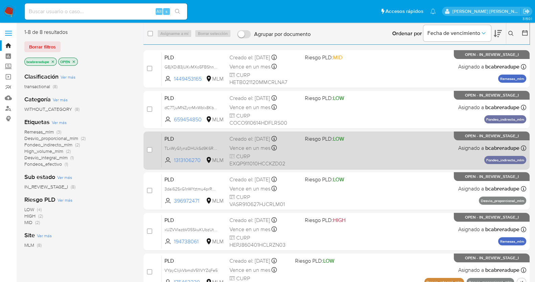
click at [266, 139] on div "Creado el: 12/07/2025 Creado el: 12/07/2025 02:09:08" at bounding box center [265, 138] width 70 height 7
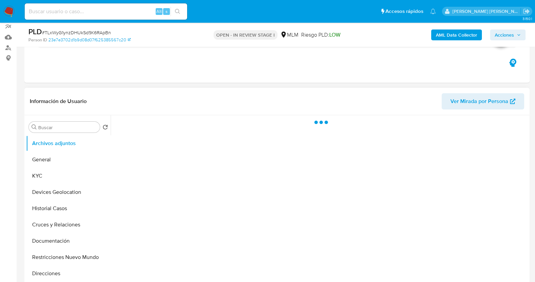
scroll to position [84, 0]
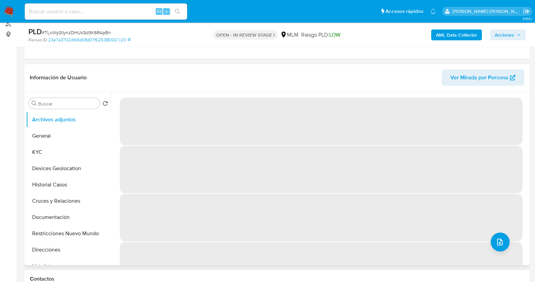
drag, startPoint x: 65, startPoint y: 151, endPoint x: 109, endPoint y: 136, distance: 47.1
click at [65, 151] on button "KYC" at bounding box center [68, 152] width 85 height 16
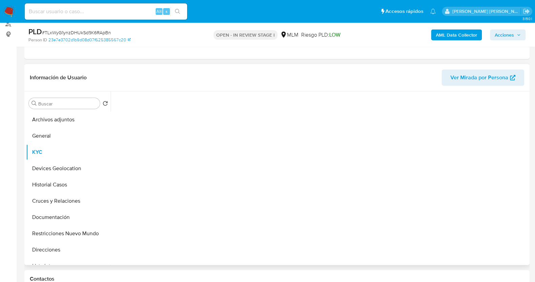
select select "10"
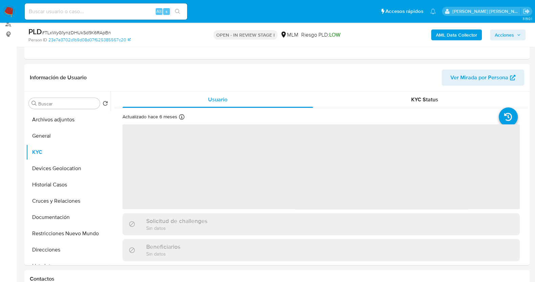
click at [105, 32] on span "# TLxWyG1ynzDHUkSd9K6RApBn" at bounding box center [76, 32] width 69 height 7
copy span "TLxWyG1ynzDHUkSd9K6RApBn"
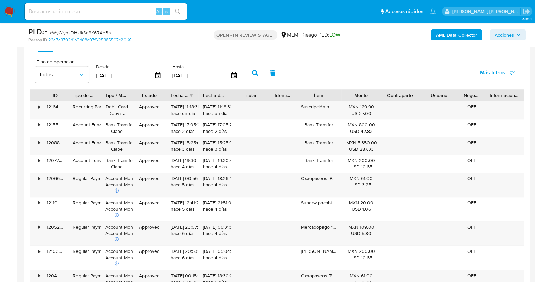
scroll to position [634, 0]
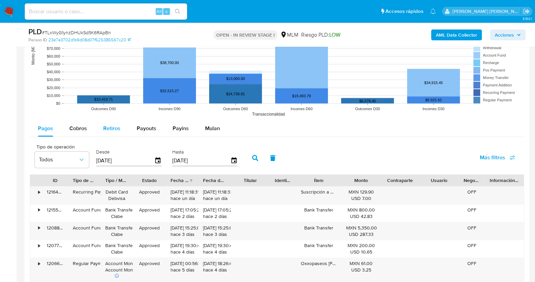
drag, startPoint x: 78, startPoint y: 125, endPoint x: 96, endPoint y: 133, distance: 19.7
click at [78, 125] on span "Cobros" at bounding box center [78, 128] width 18 height 8
select select "10"
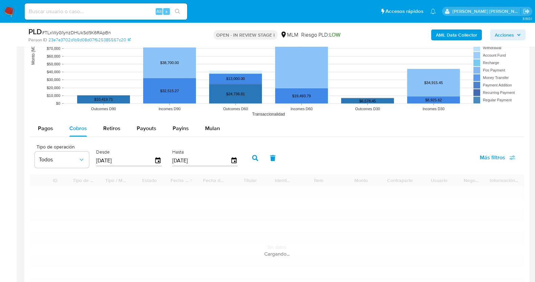
scroll to position [719, 0]
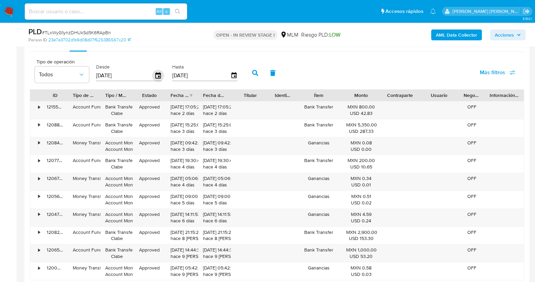
click at [154, 75] on icon "button" at bounding box center [158, 75] width 12 height 12
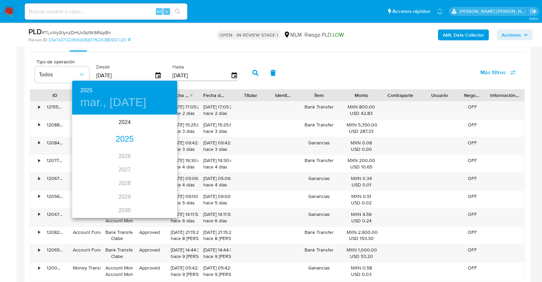
click at [120, 138] on div "2025" at bounding box center [124, 139] width 105 height 14
click at [160, 156] on div "jun." at bounding box center [159, 153] width 35 height 25
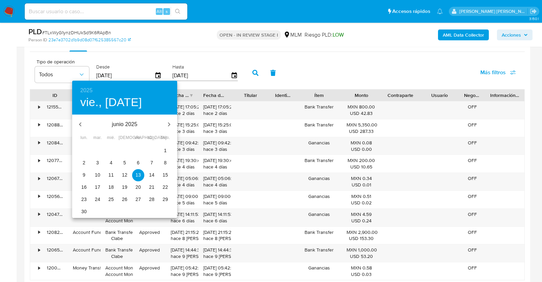
click at [167, 150] on span "1" at bounding box center [165, 150] width 12 height 7
type input "01/06/2025"
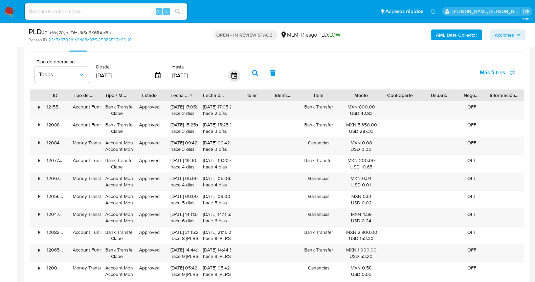
click at [231, 75] on icon "button" at bounding box center [233, 75] width 5 height 6
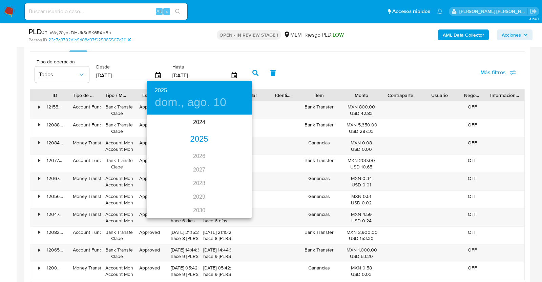
click at [200, 139] on div "2025" at bounding box center [199, 139] width 105 height 14
click at [235, 153] on div "jun." at bounding box center [234, 153] width 35 height 25
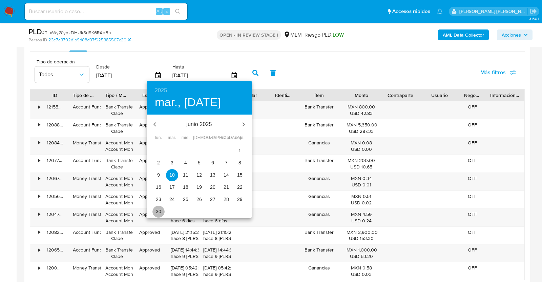
click at [162, 209] on span "30" at bounding box center [158, 211] width 12 height 7
type input "30/06/2025"
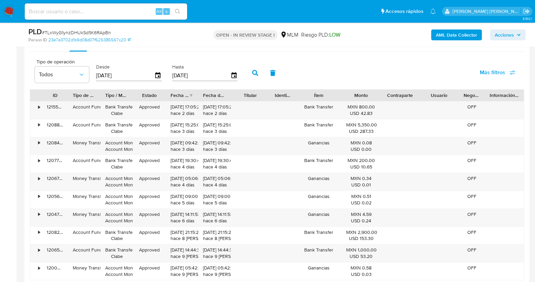
click at [254, 72] on icon "button" at bounding box center [255, 73] width 6 height 6
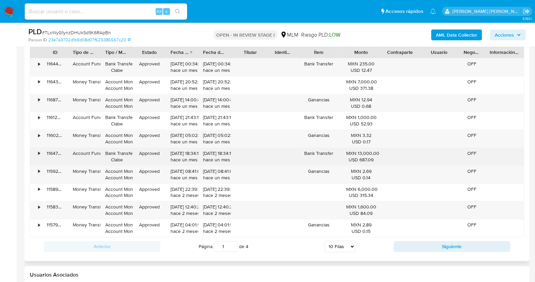
scroll to position [804, 0]
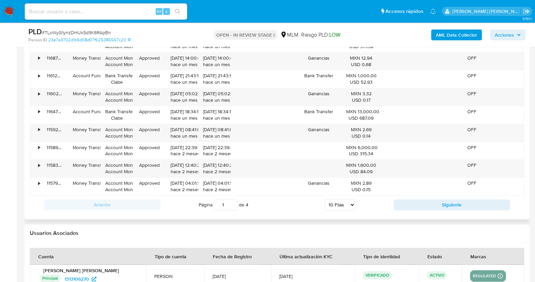
drag, startPoint x: 342, startPoint y: 204, endPoint x: 343, endPoint y: 209, distance: 4.1
click at [342, 204] on select "5 Filas 10 Filas 20 Filas 25 Filas 50 Filas 100 Filas" at bounding box center [340, 205] width 31 height 12
select select "100"
click at [325, 199] on select "5 Filas 10 Filas 20 Filas 25 Filas 50 Filas 100 Filas" at bounding box center [340, 205] width 31 height 12
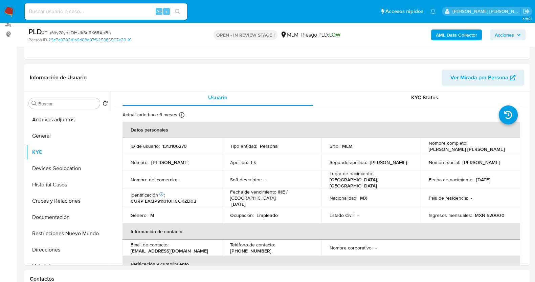
scroll to position [0, 0]
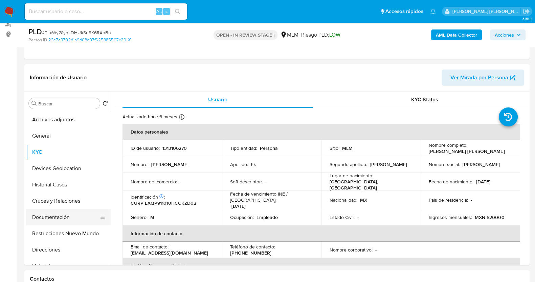
click at [60, 219] on button "Documentación" at bounding box center [65, 217] width 79 height 16
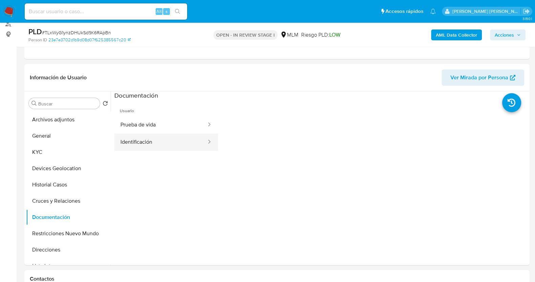
click at [172, 147] on button "Identificación" at bounding box center [160, 141] width 93 height 17
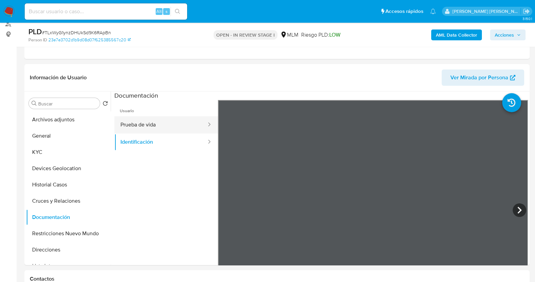
click at [167, 126] on button "Prueba de vida" at bounding box center [160, 124] width 93 height 17
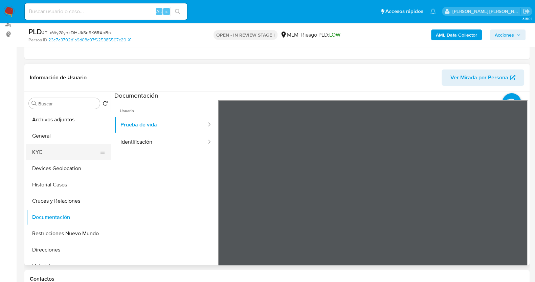
click at [58, 153] on button "KYC" at bounding box center [65, 152] width 79 height 16
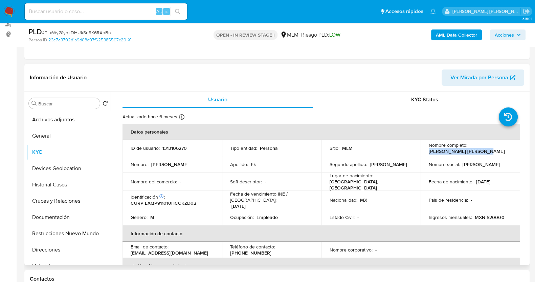
drag, startPoint x: 423, startPoint y: 151, endPoint x: 493, endPoint y: 153, distance: 69.4
click at [493, 153] on td "Nombre completo : Pedro Manuel Ek Quezada" at bounding box center [471, 148] width 100 height 16
copy p "Pedro Manuel Ek Quezada"
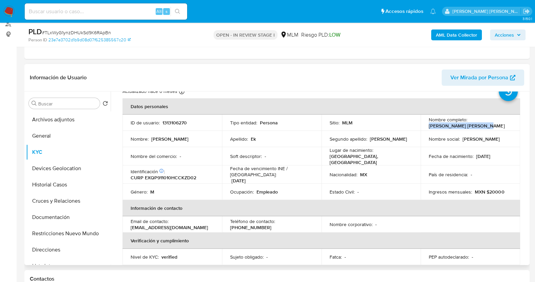
scroll to position [42, 0]
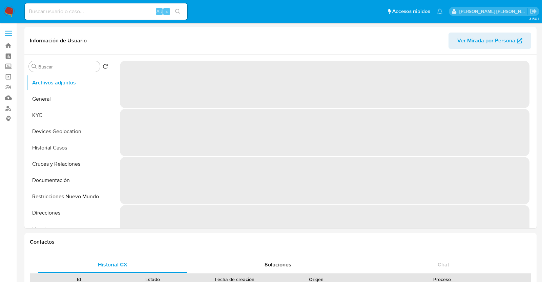
select select "10"
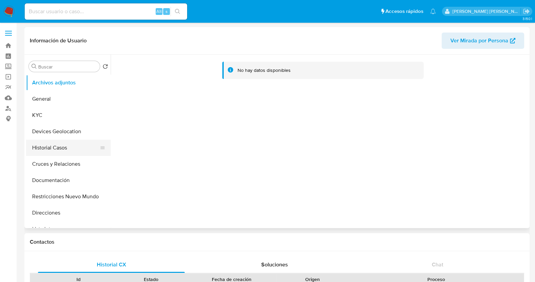
drag, startPoint x: 66, startPoint y: 150, endPoint x: 72, endPoint y: 148, distance: 5.7
click at [67, 150] on button "Historial Casos" at bounding box center [65, 147] width 79 height 16
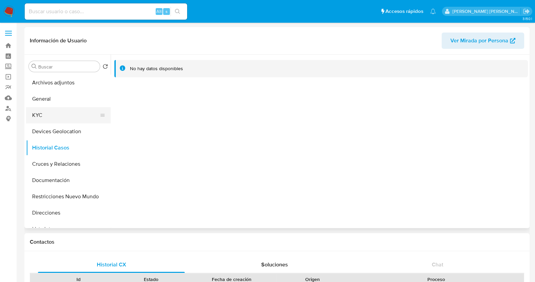
click at [55, 115] on button "KYC" at bounding box center [65, 115] width 79 height 16
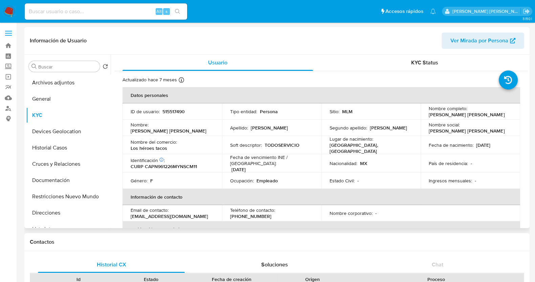
drag, startPoint x: 426, startPoint y: 114, endPoint x: 502, endPoint y: 113, distance: 75.5
click at [502, 113] on td "Nombre completo : Naomi Jacqueline Castillo Pacheco" at bounding box center [471, 111] width 100 height 16
copy p "Naomi Jacqueline Castillo Pacheco"
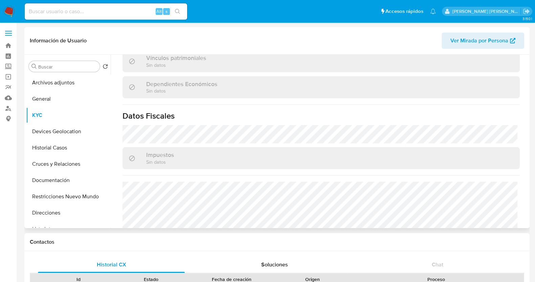
scroll to position [425, 0]
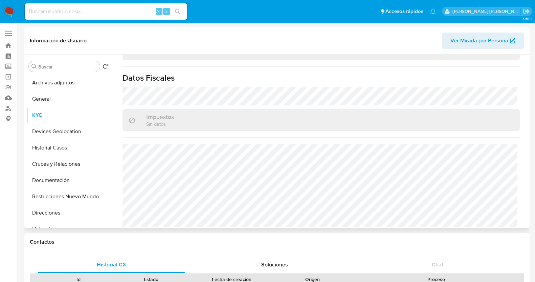
click at [62, 178] on button "Documentación" at bounding box center [68, 180] width 85 height 16
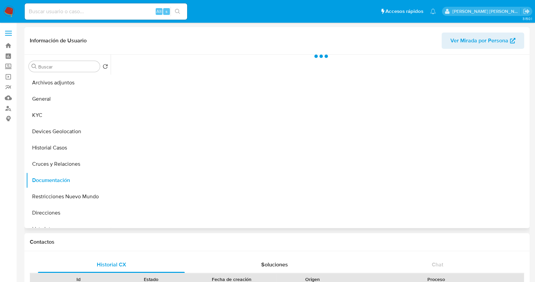
scroll to position [0, 0]
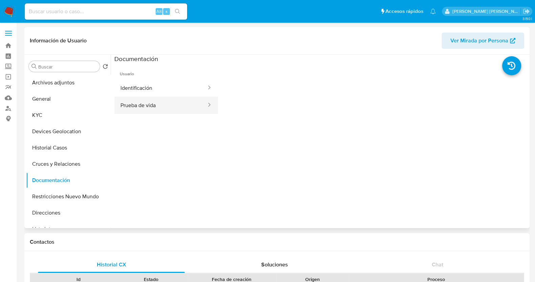
click at [169, 109] on button "Prueba de vida" at bounding box center [160, 104] width 93 height 17
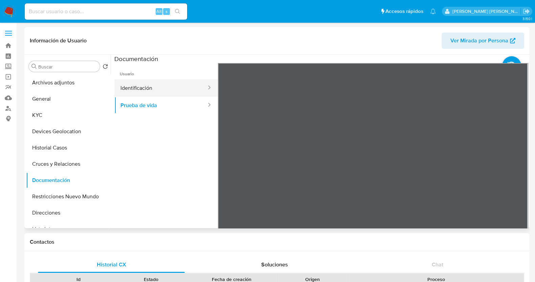
drag, startPoint x: 134, startPoint y: 84, endPoint x: 177, endPoint y: 95, distance: 44.0
click at [135, 84] on button "Identificación" at bounding box center [160, 87] width 93 height 17
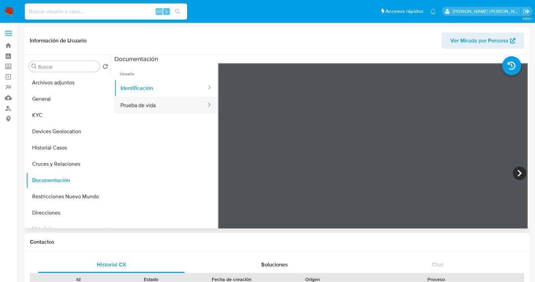
click at [157, 102] on button "Prueba de vida" at bounding box center [160, 104] width 93 height 17
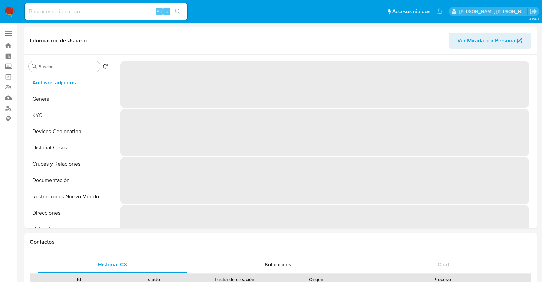
select select "10"
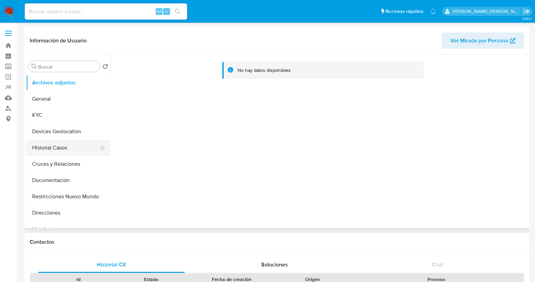
click at [63, 145] on button "Historial Casos" at bounding box center [65, 147] width 79 height 16
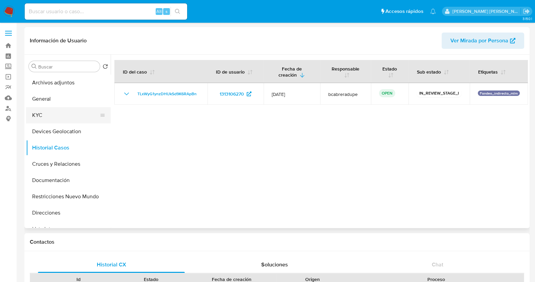
click at [53, 112] on button "KYC" at bounding box center [65, 115] width 79 height 16
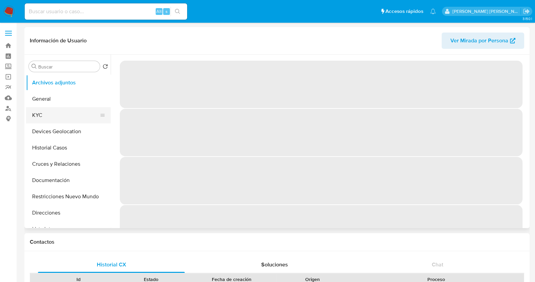
select select "10"
click at [50, 111] on button "KYC" at bounding box center [65, 115] width 79 height 16
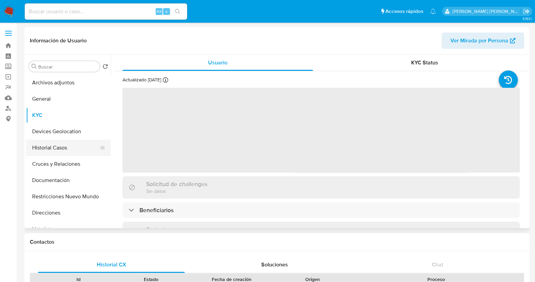
click at [55, 150] on button "Historial Casos" at bounding box center [65, 147] width 79 height 16
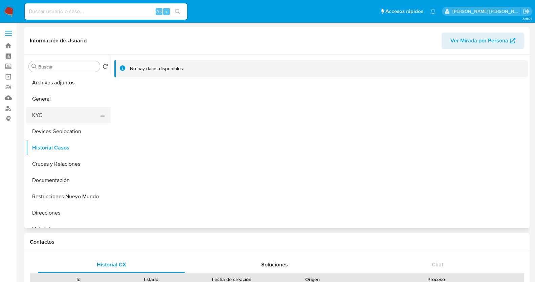
click at [51, 111] on button "KYC" at bounding box center [65, 115] width 79 height 16
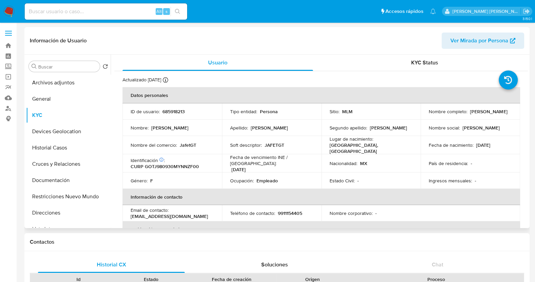
click at [162, 104] on td "ID de usuario : 685918213" at bounding box center [173, 111] width 100 height 16
click at [174, 111] on p "685918213" at bounding box center [173, 111] width 22 height 6
copy p "685918213"
click at [54, 148] on button "Historial Casos" at bounding box center [65, 147] width 79 height 16
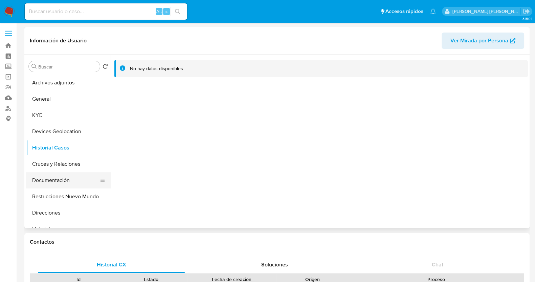
click at [63, 180] on button "Documentación" at bounding box center [65, 180] width 79 height 16
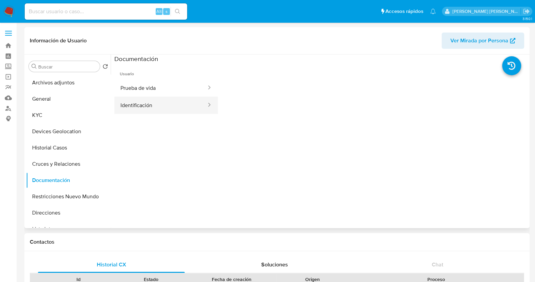
click at [188, 112] on button "Identificación" at bounding box center [160, 104] width 93 height 17
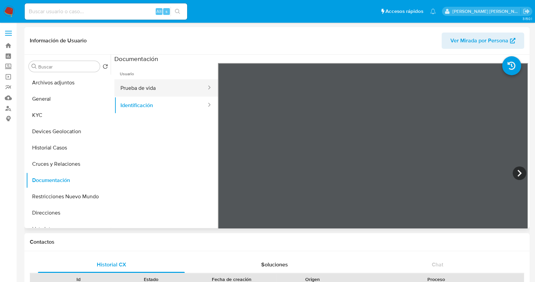
click at [154, 86] on button "Prueba de vida" at bounding box center [160, 87] width 93 height 17
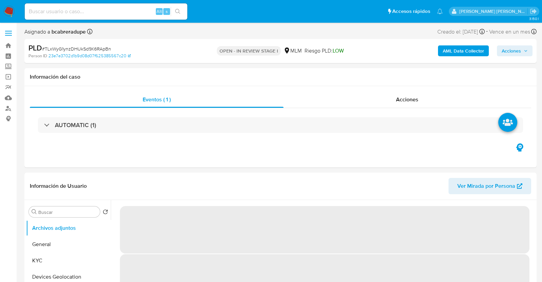
select select "10"
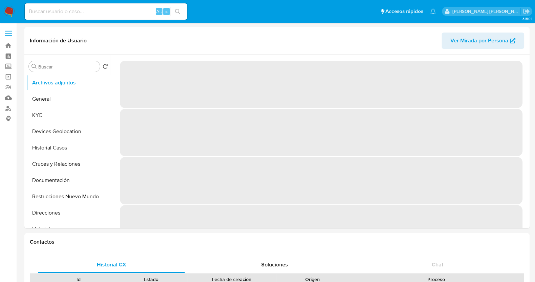
select select "10"
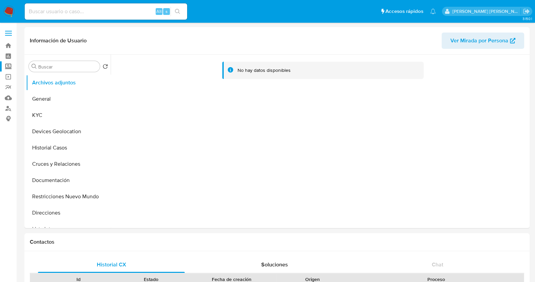
click at [11, 63] on label "Screening" at bounding box center [40, 66] width 81 height 10
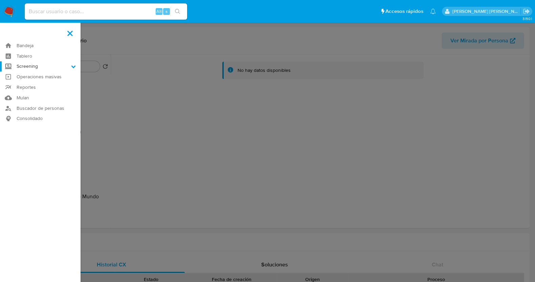
click at [0, 0] on input "Screening" at bounding box center [0, 0] width 0 height 0
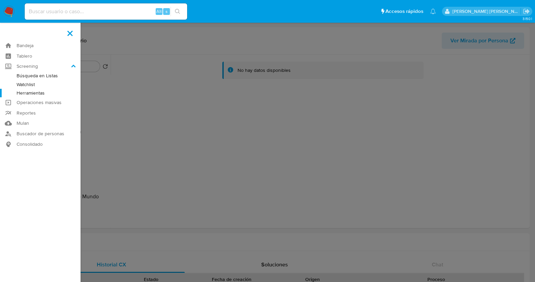
click at [40, 92] on link "Herramientas" at bounding box center [40, 93] width 81 height 8
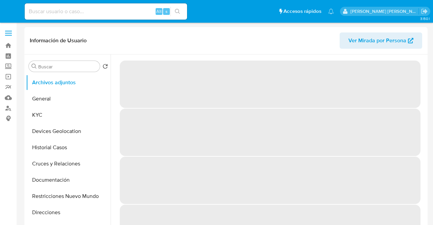
select select "10"
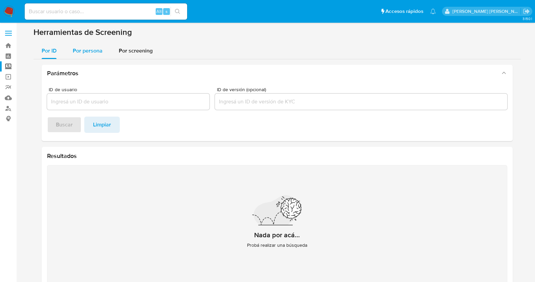
click at [88, 51] on span "Por persona" at bounding box center [88, 51] width 30 height 8
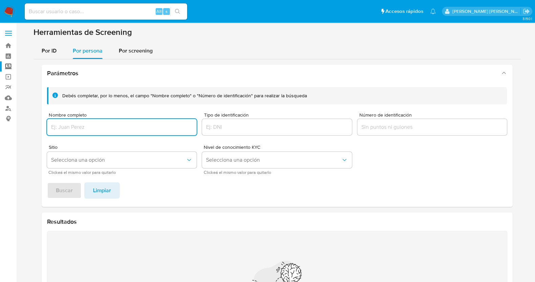
click at [91, 124] on input "Nombre completo" at bounding box center [122, 127] width 150 height 9
type input "CARLOS EZEQUIEL CONCHA MORALES"
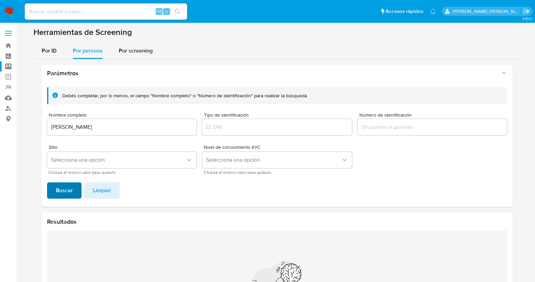
click at [71, 187] on span "Buscar" at bounding box center [64, 190] width 17 height 15
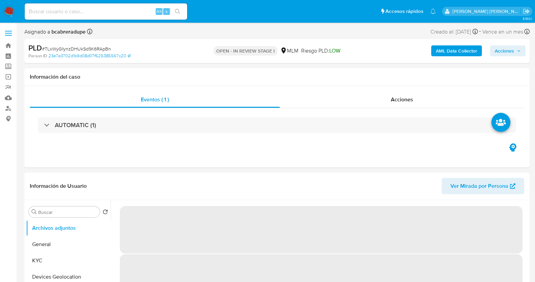
select select "10"
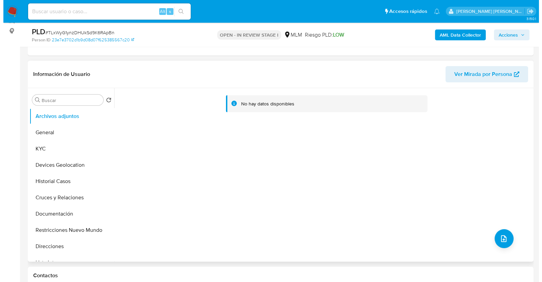
scroll to position [127, 0]
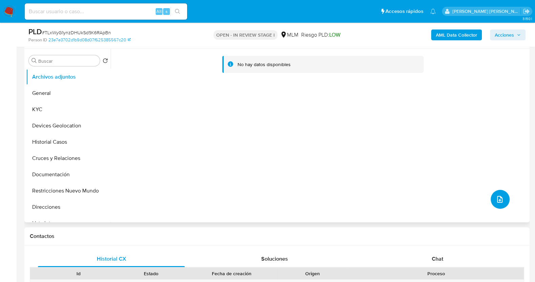
click at [498, 196] on icon "upload-file" at bounding box center [500, 199] width 8 height 8
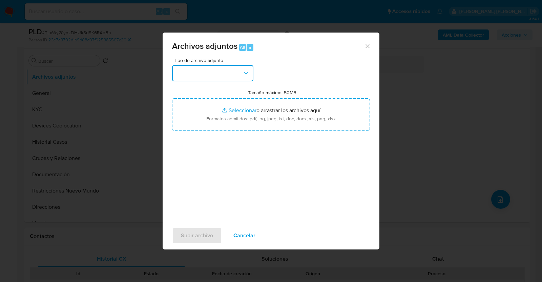
click at [246, 68] on button "button" at bounding box center [212, 73] width 81 height 16
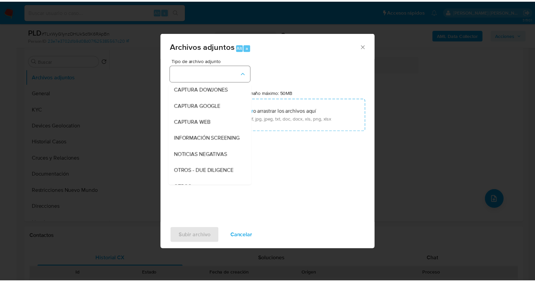
scroll to position [35, 0]
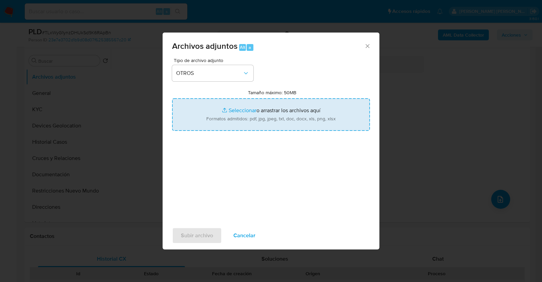
type input "C:\fakepath\1313106270_PEDRO EK_JUL2025.pdf"
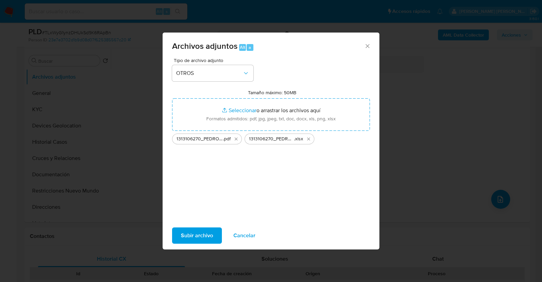
click at [198, 231] on span "Subir archivo" at bounding box center [197, 235] width 32 height 15
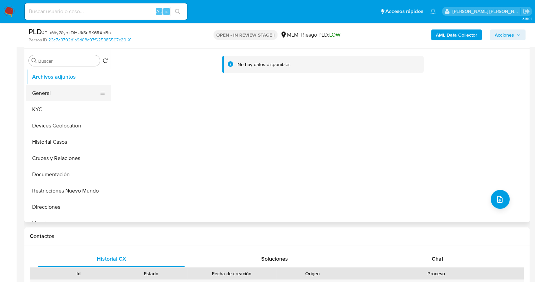
click at [58, 86] on button "General" at bounding box center [65, 93] width 79 height 16
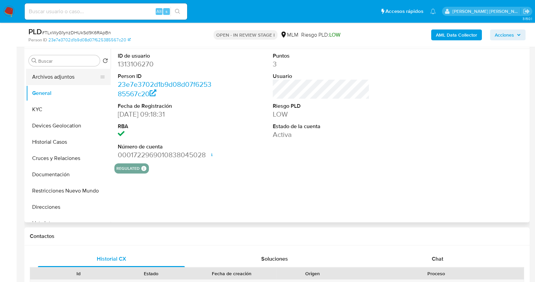
click at [70, 79] on button "Archivos adjuntos" at bounding box center [65, 77] width 79 height 16
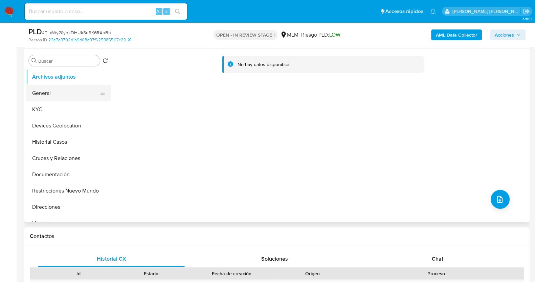
click at [42, 94] on button "General" at bounding box center [65, 93] width 79 height 16
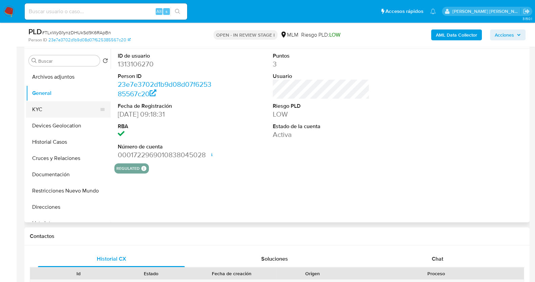
click at [53, 104] on button "KYC" at bounding box center [65, 109] width 79 height 16
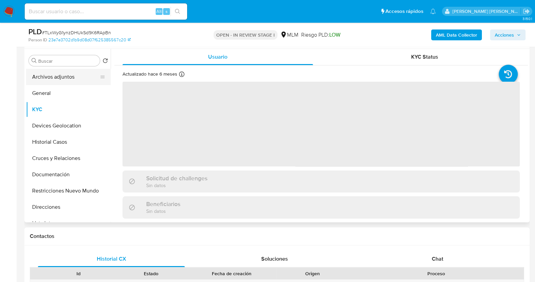
click at [60, 72] on button "Archivos adjuntos" at bounding box center [65, 77] width 79 height 16
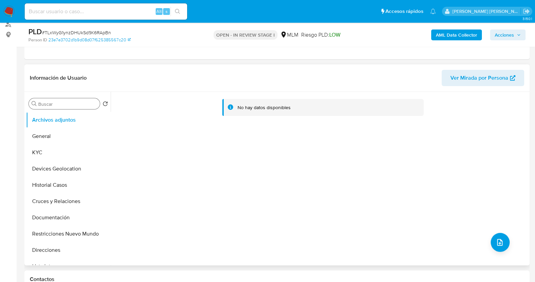
scroll to position [42, 0]
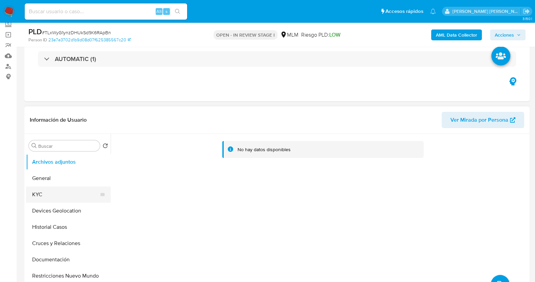
click at [44, 194] on button "KYC" at bounding box center [65, 194] width 79 height 16
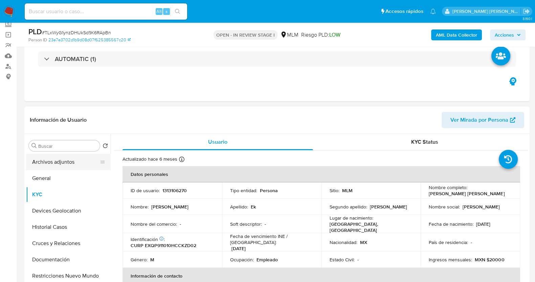
click at [65, 157] on button "Archivos adjuntos" at bounding box center [65, 162] width 79 height 16
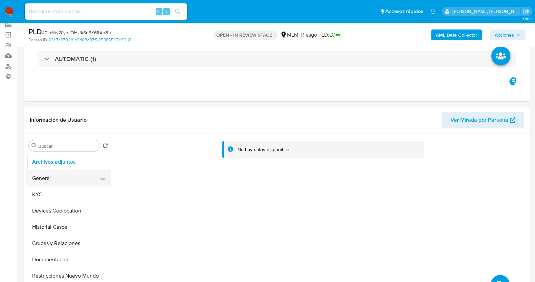
click at [55, 178] on button "General" at bounding box center [65, 178] width 79 height 16
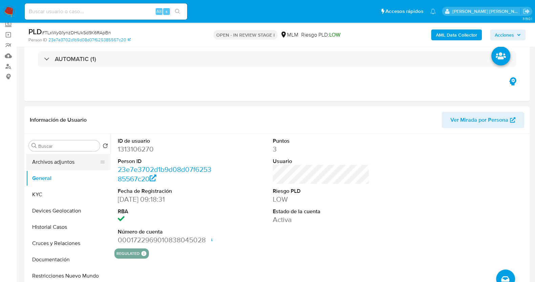
click at [64, 163] on button "Archivos adjuntos" at bounding box center [65, 162] width 79 height 16
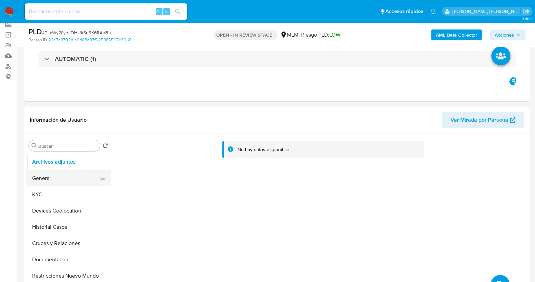
click at [60, 178] on button "General" at bounding box center [65, 178] width 79 height 16
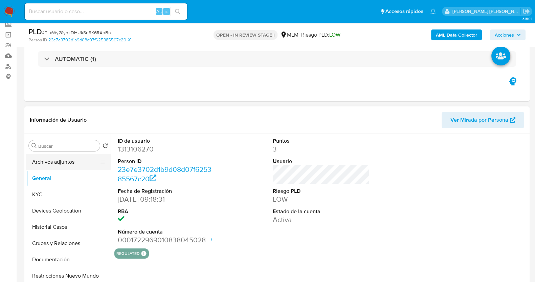
click at [66, 161] on button "Archivos adjuntos" at bounding box center [65, 162] width 79 height 16
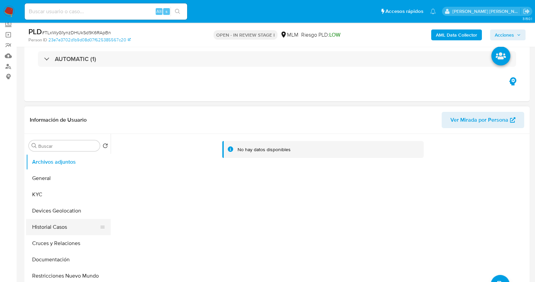
click at [63, 226] on button "Historial Casos" at bounding box center [65, 227] width 79 height 16
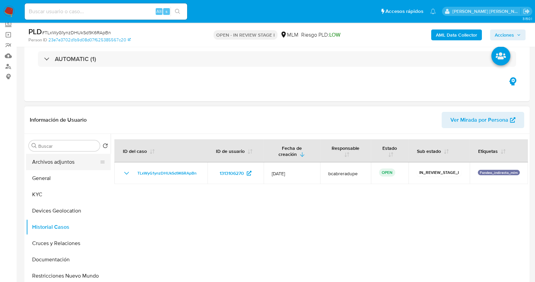
click at [66, 160] on button "Archivos adjuntos" at bounding box center [65, 162] width 79 height 16
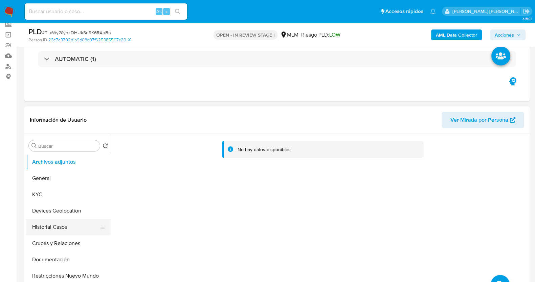
click at [59, 225] on button "Historial Casos" at bounding box center [65, 227] width 79 height 16
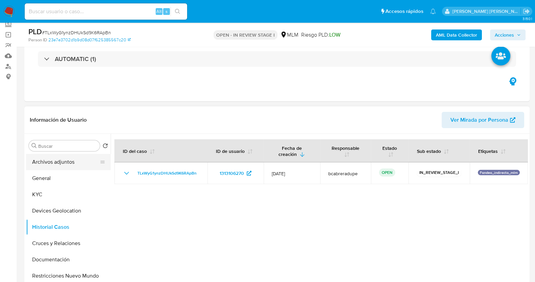
click at [70, 158] on button "Archivos adjuntos" at bounding box center [65, 162] width 79 height 16
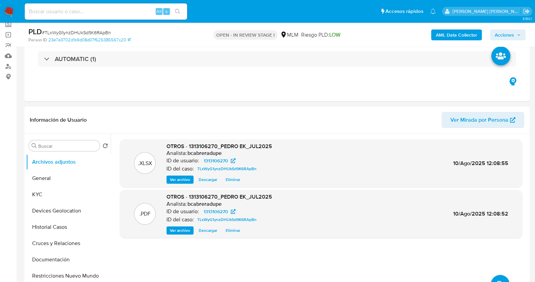
click at [518, 37] on icon "button" at bounding box center [519, 35] width 4 height 4
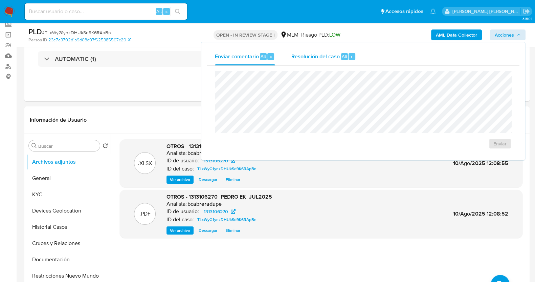
click at [317, 59] on span "Resolución del caso" at bounding box center [315, 56] width 48 height 8
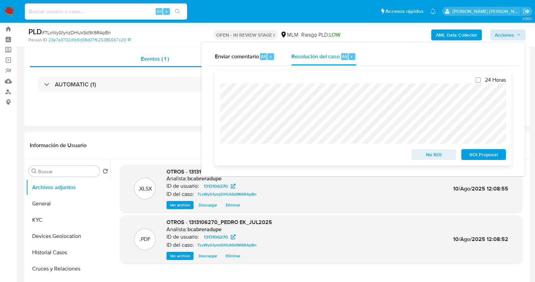
scroll to position [0, 0]
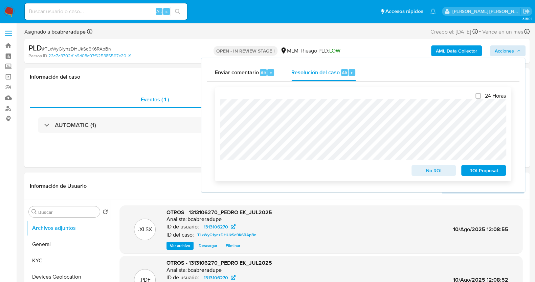
click at [436, 171] on span "No ROI" at bounding box center [433, 170] width 35 height 9
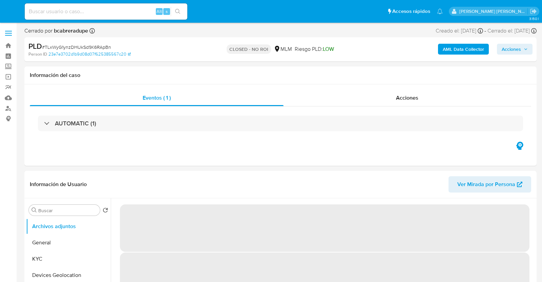
select select "10"
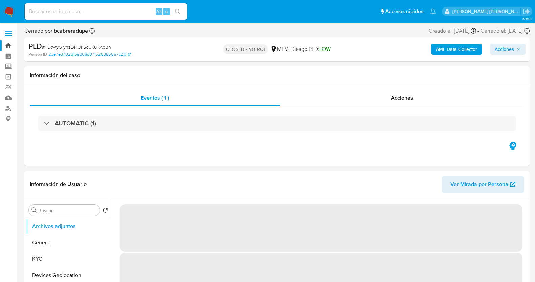
drag, startPoint x: 0, startPoint y: 0, endPoint x: 9, endPoint y: 43, distance: 44.0
click at [9, 43] on link "Bandeja" at bounding box center [40, 45] width 81 height 10
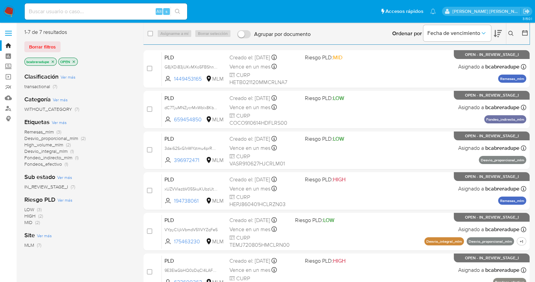
click at [53, 60] on icon "close-filter" at bounding box center [53, 62] width 4 height 4
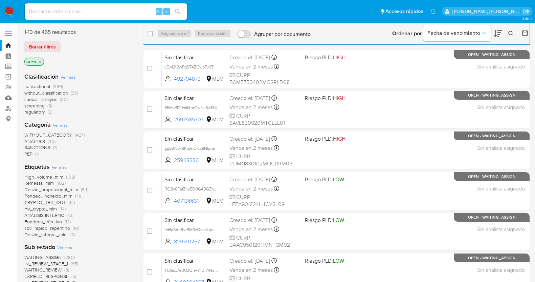
click at [510, 32] on icon at bounding box center [510, 33] width 5 height 5
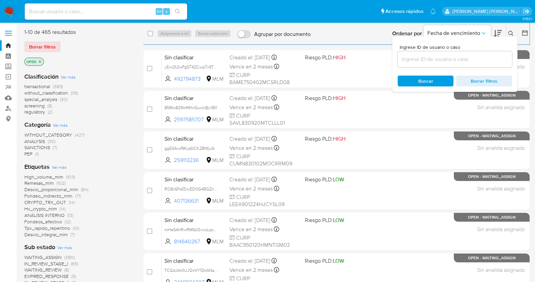
click at [442, 59] on input at bounding box center [455, 59] width 114 height 9
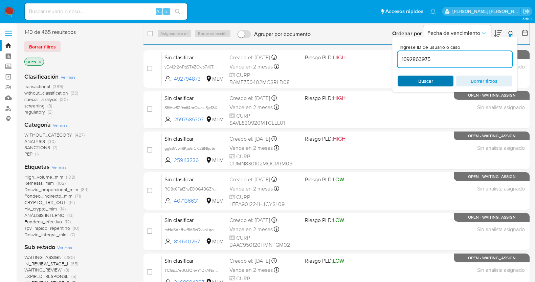
type input "1692863975"
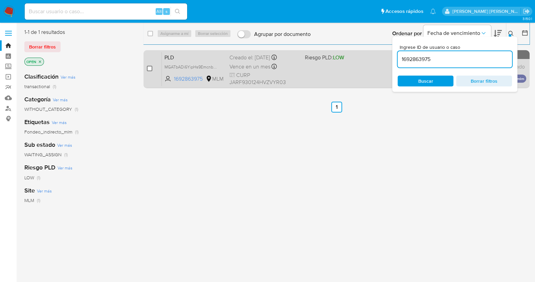
click at [149, 66] on input "checkbox" at bounding box center [149, 68] width 5 height 5
checkbox input "true"
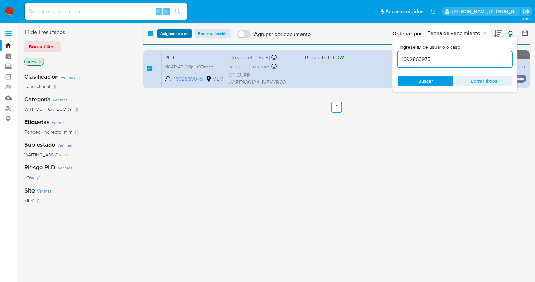
click at [183, 34] on span "Asignarme a mí" at bounding box center [174, 33] width 28 height 7
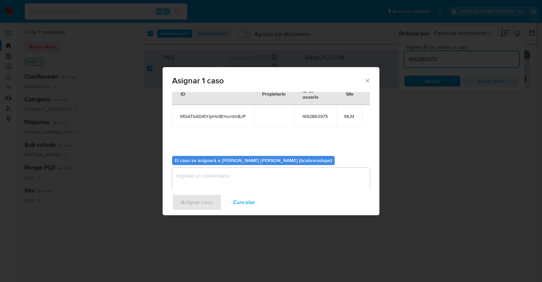
scroll to position [35, 0]
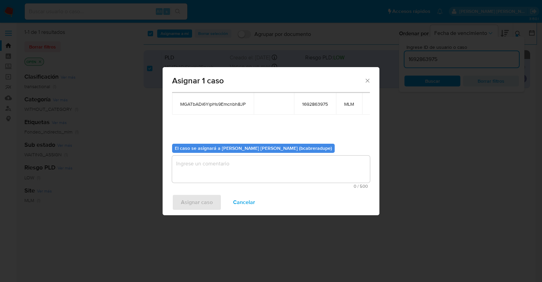
click at [279, 169] on textarea "assign-modal" at bounding box center [271, 168] width 198 height 27
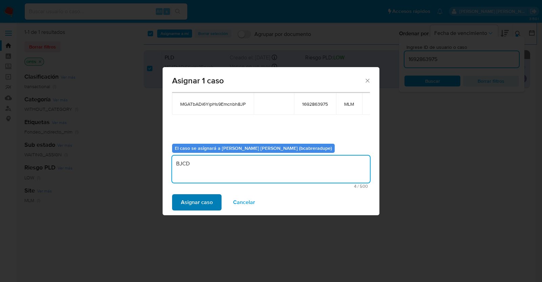
type textarea "BJCD"
click at [215, 198] on button "Asignar caso" at bounding box center [196, 202] width 49 height 16
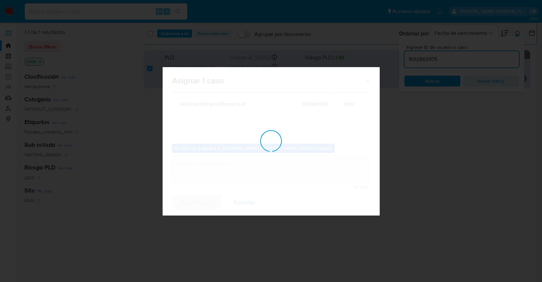
checkbox input "false"
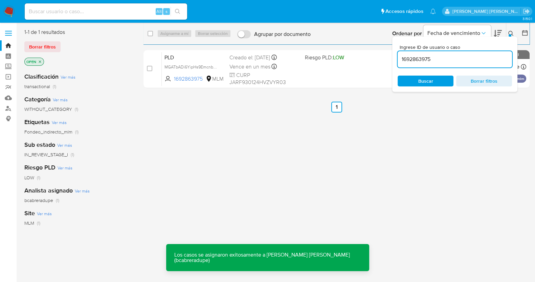
click at [422, 56] on input "1692863975" at bounding box center [455, 59] width 114 height 9
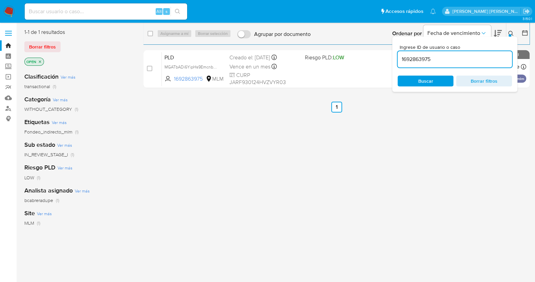
paste input "620794732"
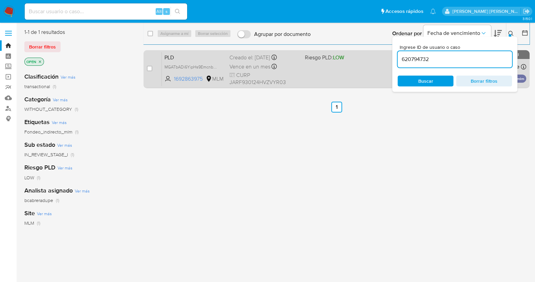
type input "620794732"
click at [148, 67] on input "checkbox" at bounding box center [149, 68] width 5 height 5
checkbox input "true"
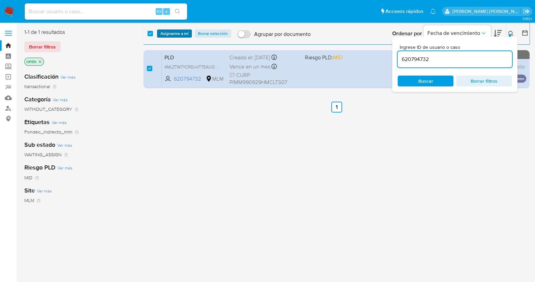
click at [184, 34] on span "Asignarme a mí" at bounding box center [174, 33] width 28 height 7
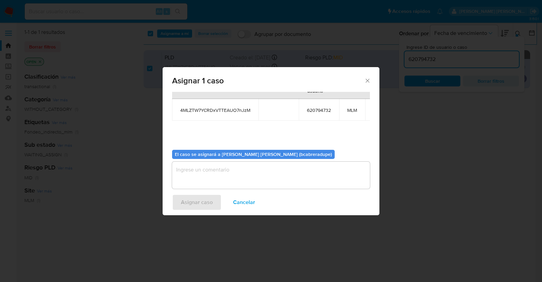
scroll to position [41, 0]
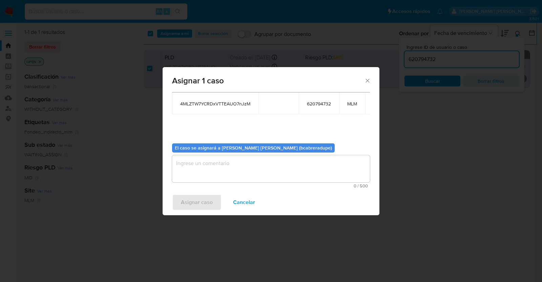
click at [275, 172] on textarea "assign-modal" at bounding box center [271, 168] width 198 height 27
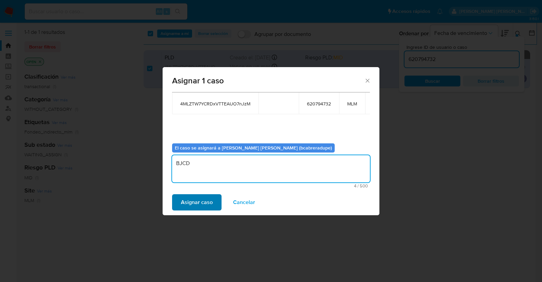
type textarea "BJCD"
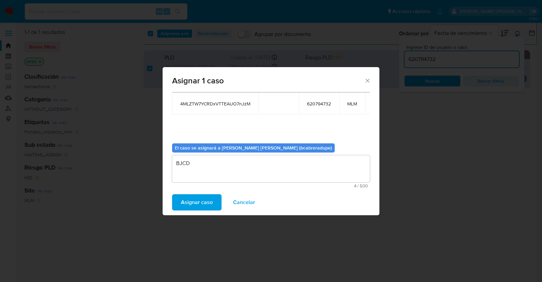
click at [199, 202] on span "Asignar caso" at bounding box center [197, 202] width 32 height 15
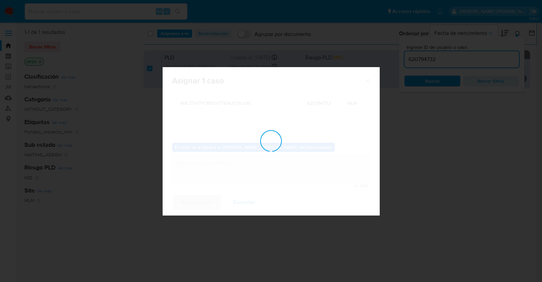
checkbox input "false"
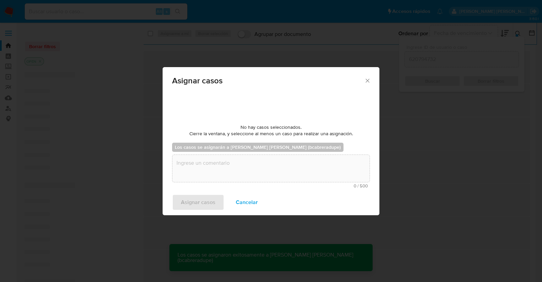
scroll to position [40, 0]
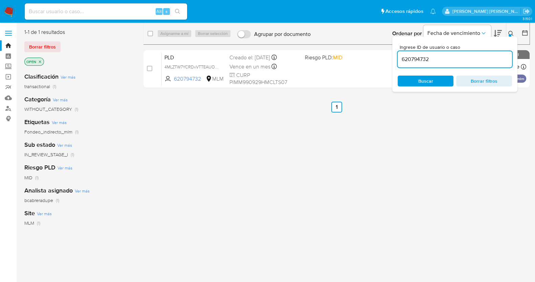
click at [417, 57] on input "620794732" at bounding box center [455, 59] width 114 height 9
paste input "1177162165"
type input "1177162165"
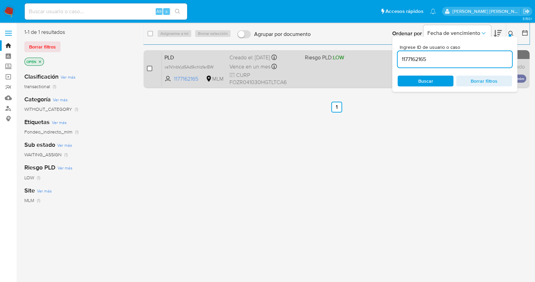
click at [147, 68] on input "checkbox" at bounding box center [149, 68] width 5 height 5
checkbox input "true"
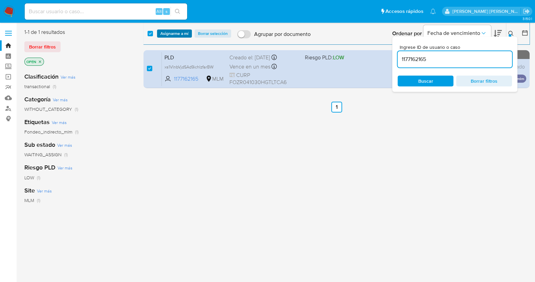
click at [178, 34] on span "Asignarme a mí" at bounding box center [174, 33] width 28 height 7
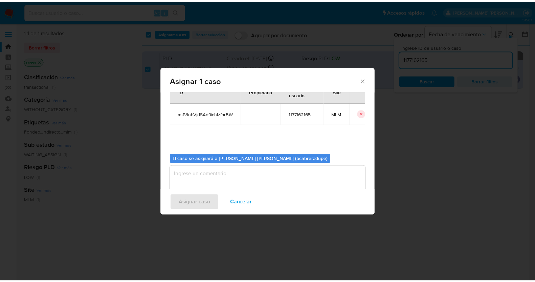
scroll to position [35, 0]
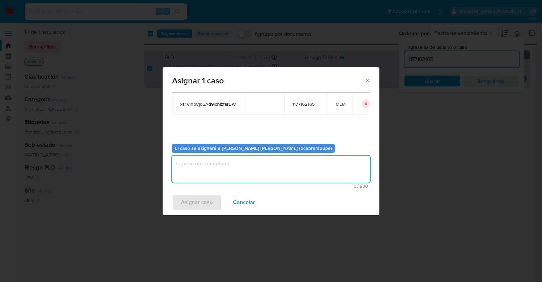
click at [270, 169] on textarea "assign-modal" at bounding box center [271, 168] width 198 height 27
type textarea "BJCD"
click at [198, 204] on span "Asignar caso" at bounding box center [197, 202] width 32 height 15
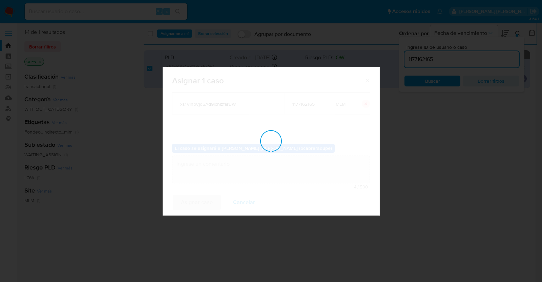
checkbox input "false"
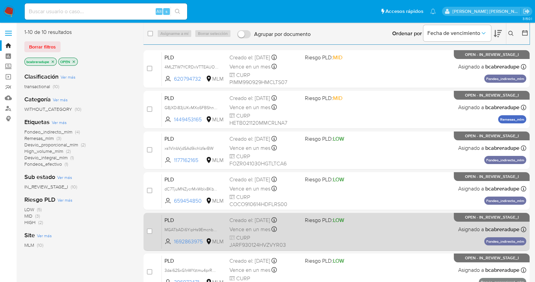
click at [254, 223] on div "Creado el: [DATE] Creado el: [DATE] 02:09:05" at bounding box center [265, 219] width 70 height 7
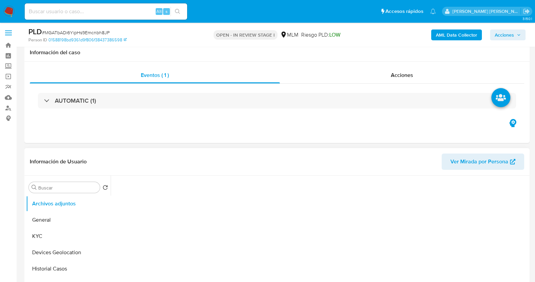
scroll to position [42, 0]
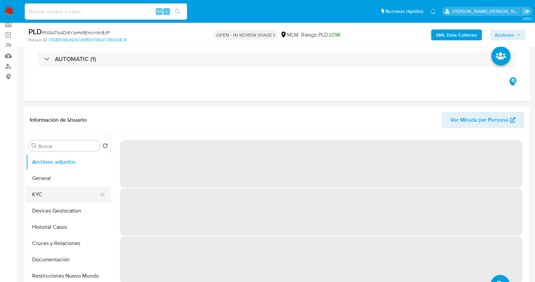
click at [70, 194] on button "KYC" at bounding box center [65, 194] width 79 height 16
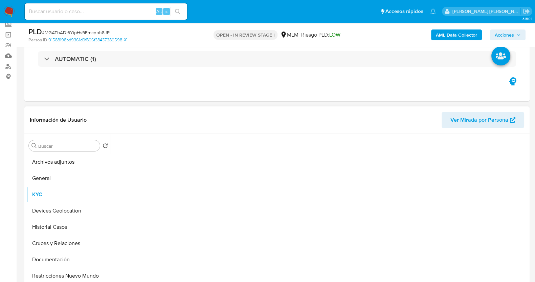
select select "10"
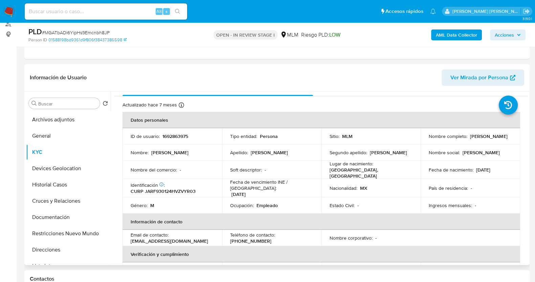
scroll to position [0, 0]
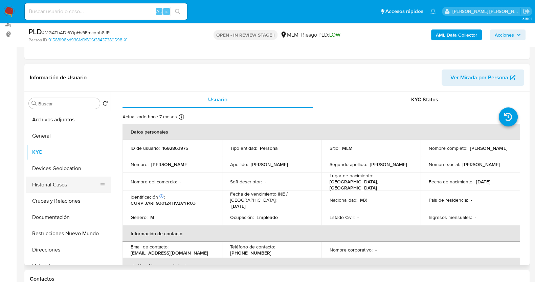
click at [58, 190] on button "Historial Casos" at bounding box center [65, 184] width 79 height 16
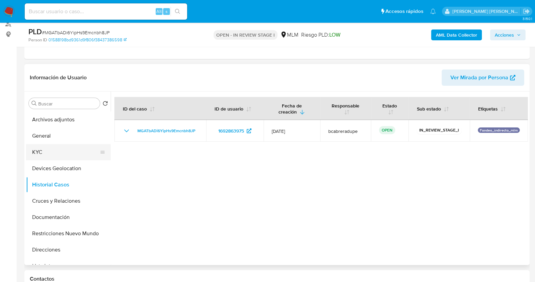
click at [59, 155] on button "KYC" at bounding box center [65, 152] width 79 height 16
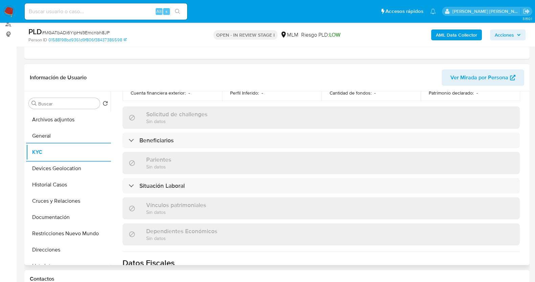
scroll to position [254, 0]
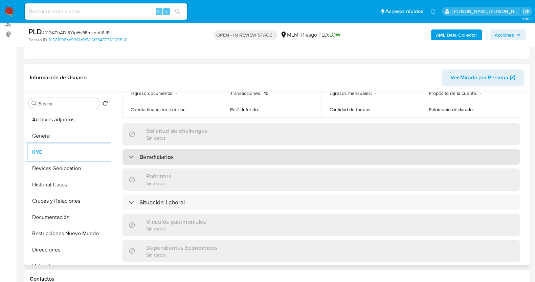
click at [320, 154] on div "Beneficiarios" at bounding box center [321, 157] width 397 height 16
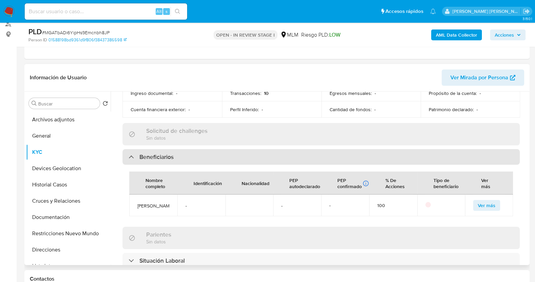
click at [320, 153] on div "Beneficiarios" at bounding box center [321, 157] width 397 height 16
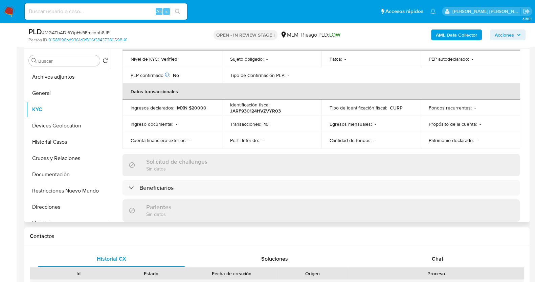
scroll to position [207, 0]
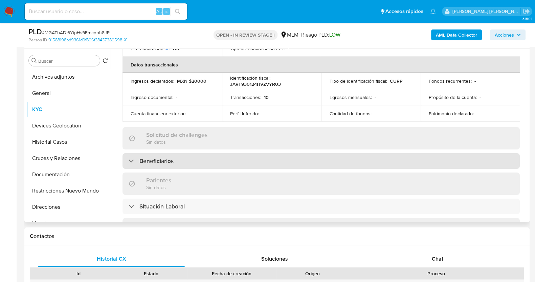
click at [203, 154] on div "Beneficiarios" at bounding box center [321, 161] width 397 height 16
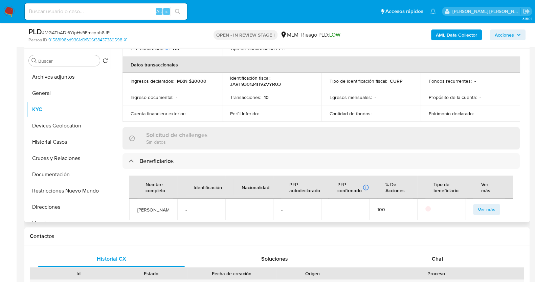
click at [143, 207] on span "[PERSON_NAME]" at bounding box center [153, 210] width 32 height 6
drag, startPoint x: 137, startPoint y: 205, endPoint x: 160, endPoint y: 211, distance: 23.2
click at [160, 211] on span "[PERSON_NAME]" at bounding box center [153, 210] width 32 height 6
copy span "[PERSON_NAME]"
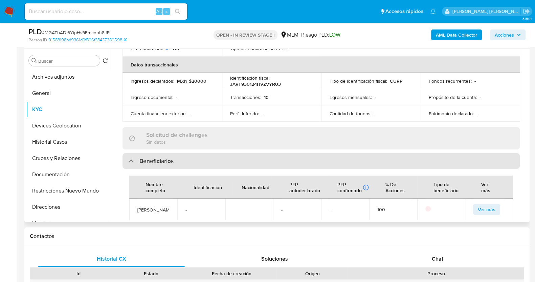
click at [138, 157] on div "Beneficiarios" at bounding box center [151, 160] width 45 height 7
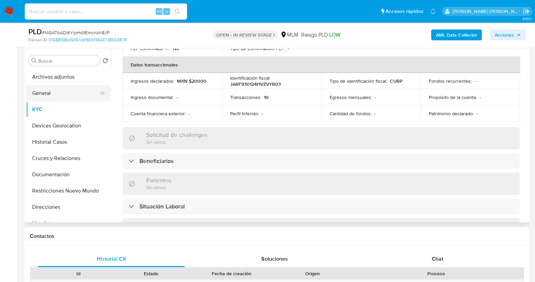
click at [53, 95] on button "General" at bounding box center [65, 93] width 79 height 16
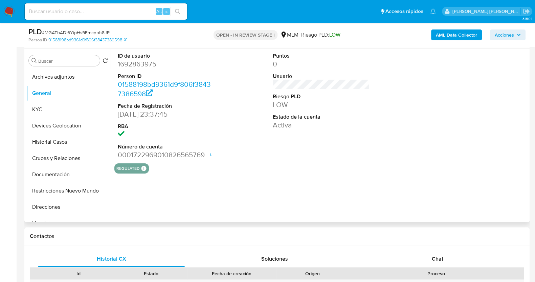
scroll to position [169, 0]
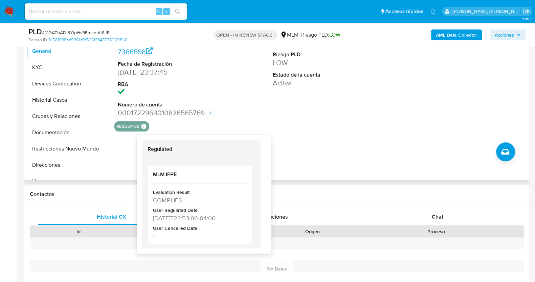
click at [143, 126] on icon at bounding box center [144, 126] width 6 height 6
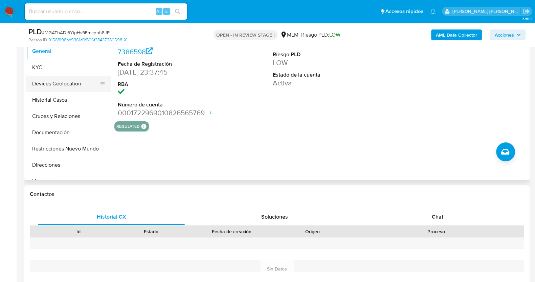
click at [74, 82] on button "Devices Geolocation" at bounding box center [65, 83] width 79 height 16
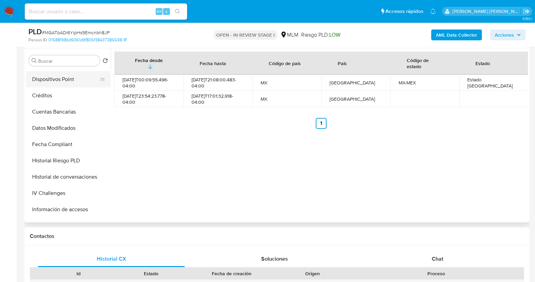
scroll to position [127, 0]
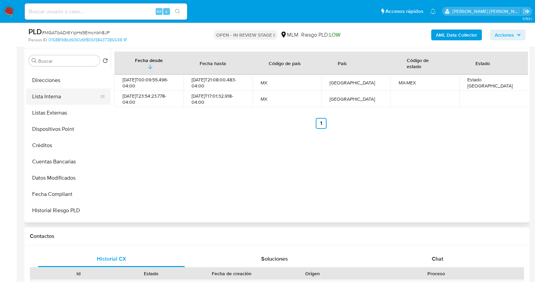
click at [61, 97] on button "Lista Interna" at bounding box center [65, 96] width 79 height 16
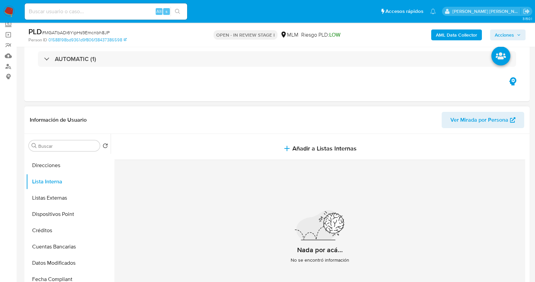
scroll to position [84, 0]
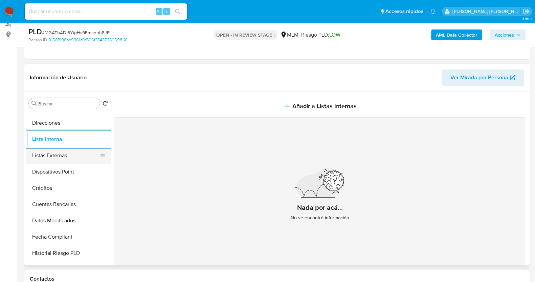
click at [73, 156] on button "Listas Externas" at bounding box center [65, 155] width 79 height 16
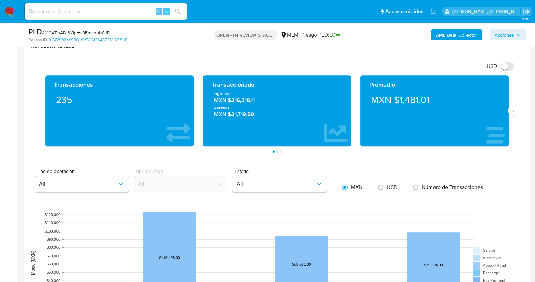
scroll to position [489, 0]
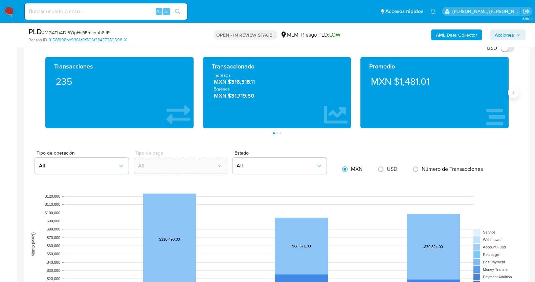
click at [511, 93] on icon "Siguiente" at bounding box center [513, 92] width 5 height 5
